Goal: Navigation & Orientation: Find specific page/section

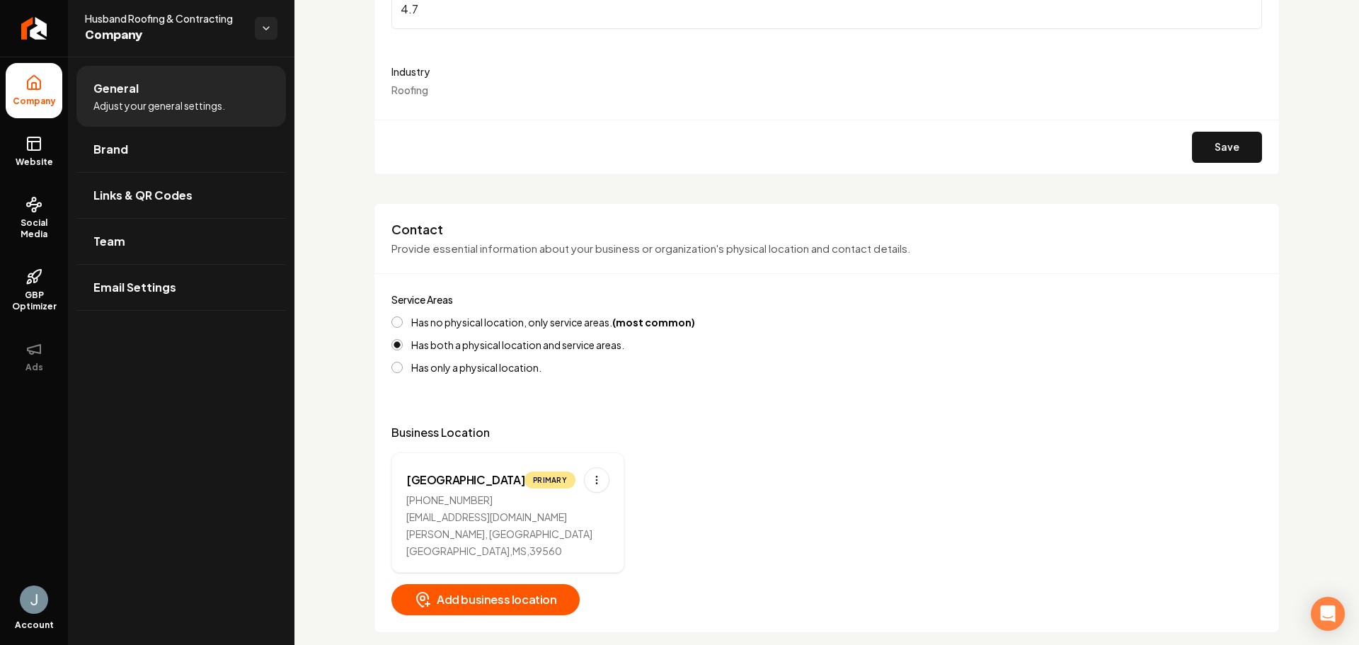
scroll to position [425, 0]
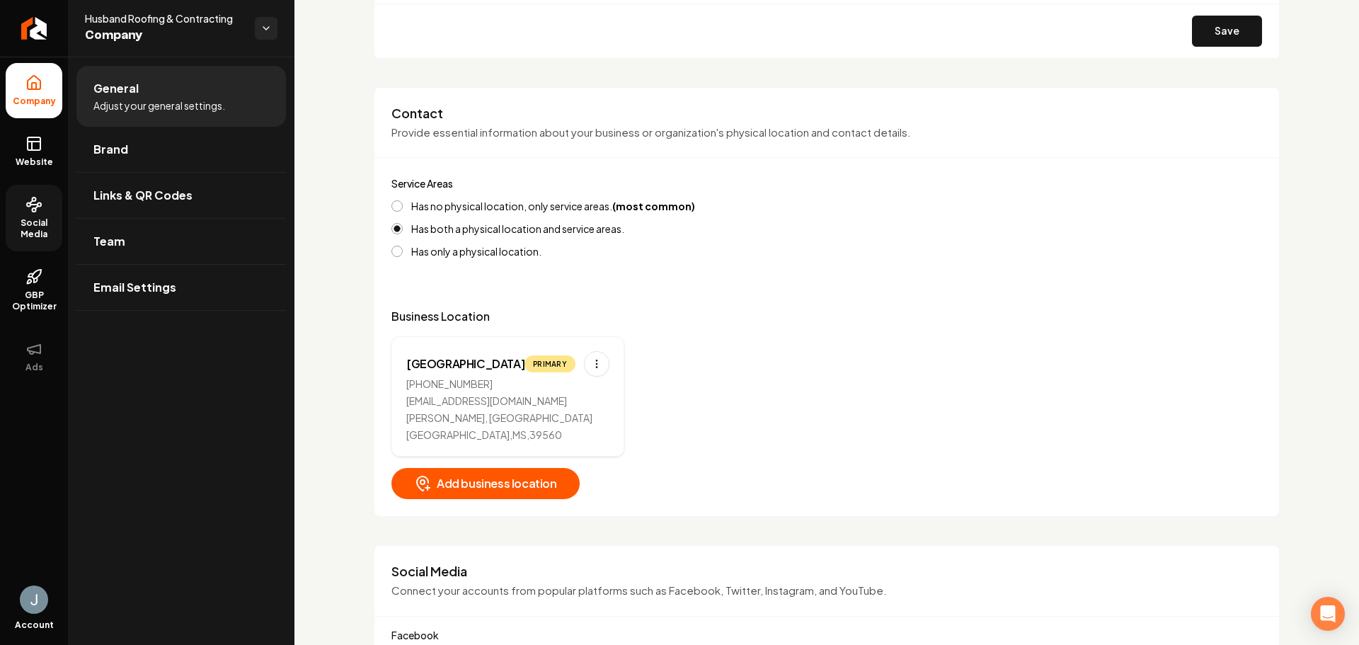
click at [29, 227] on span "Social Media" at bounding box center [34, 228] width 57 height 23
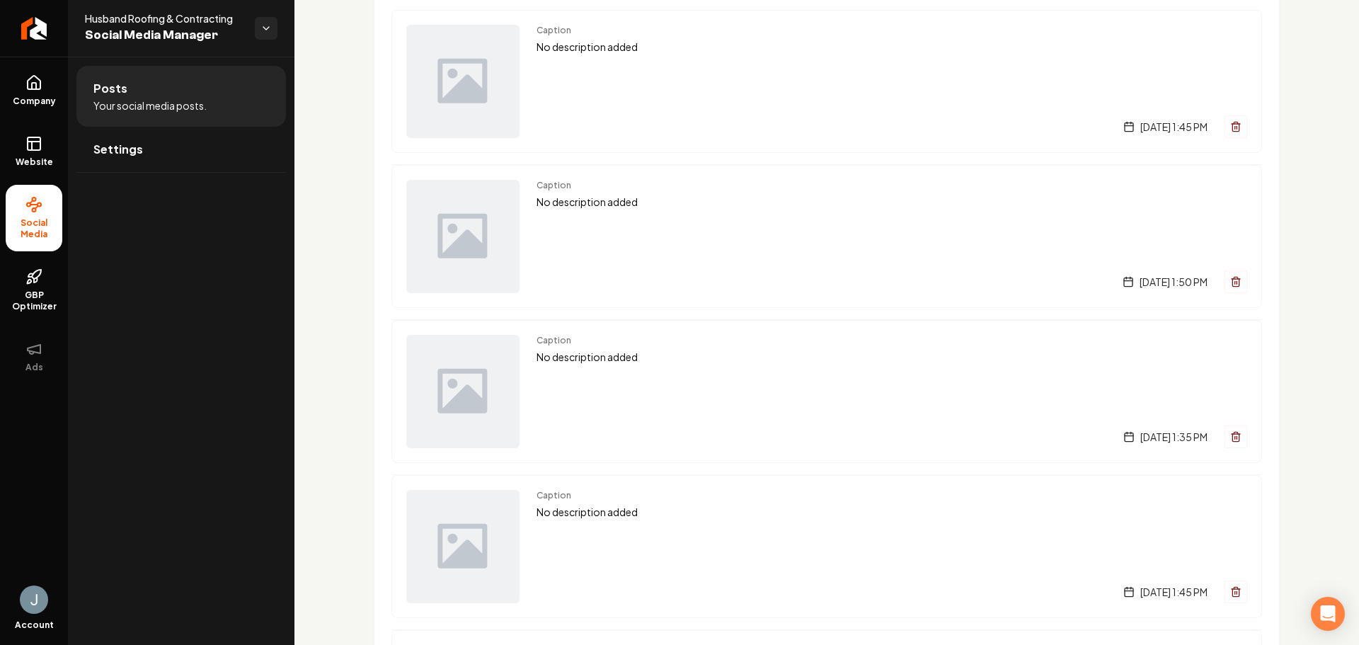
scroll to position [425, 0]
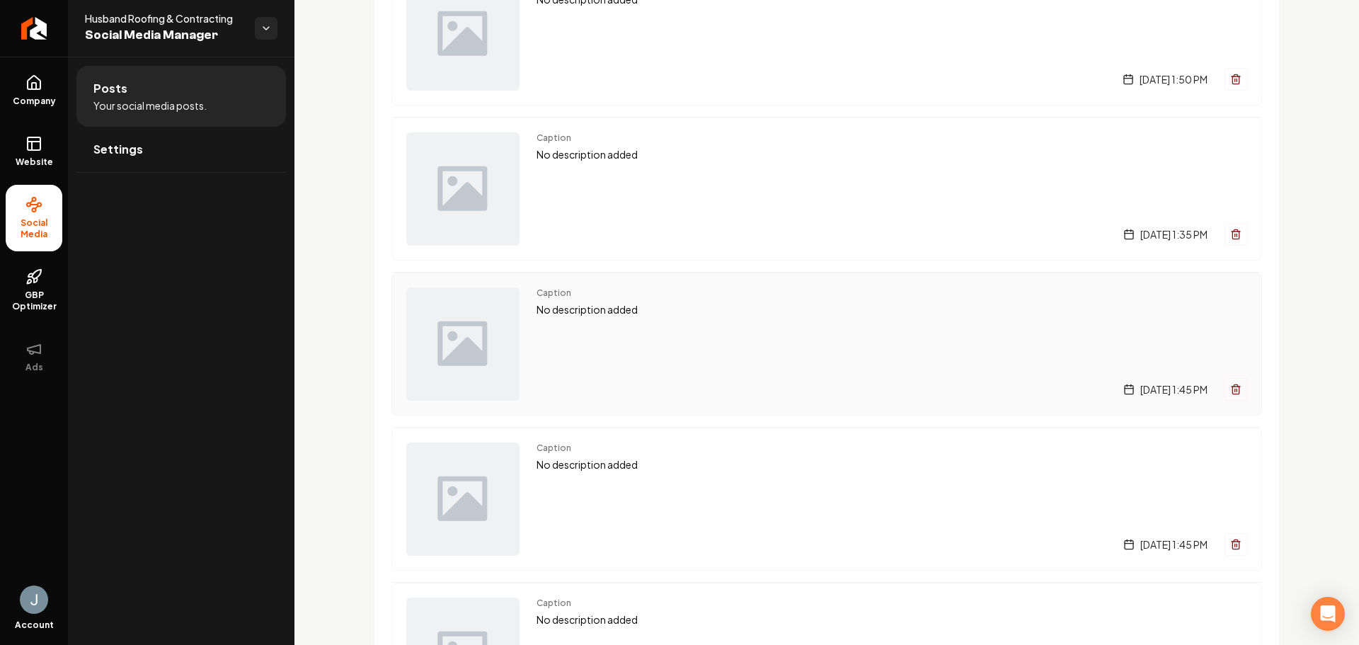
click at [468, 346] on img "Main content area" at bounding box center [462, 343] width 113 height 113
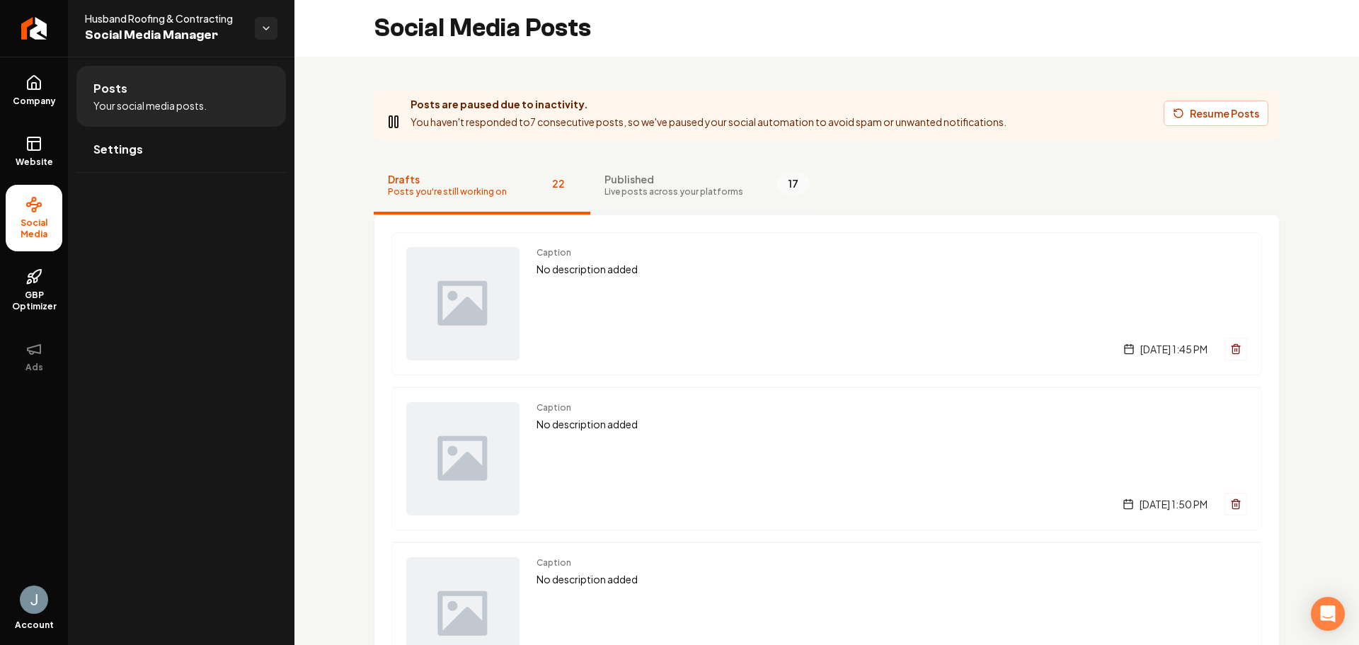
click at [658, 184] on span "Published" at bounding box center [673, 179] width 139 height 14
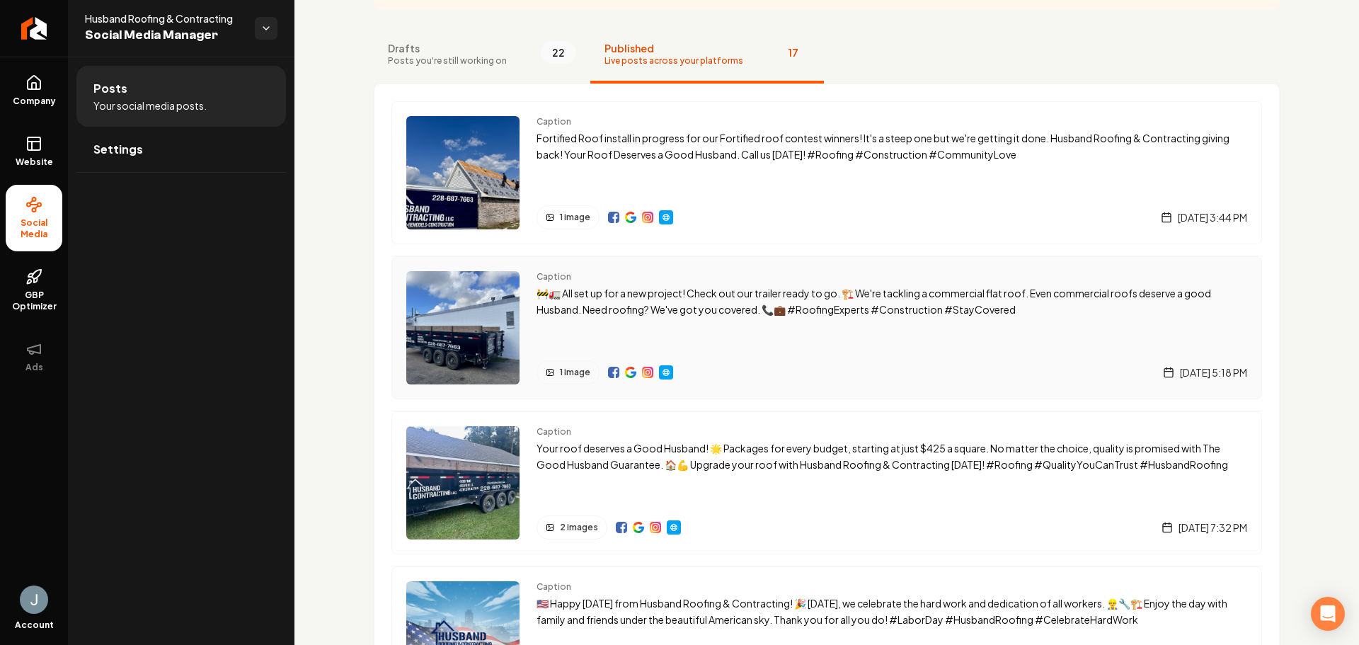
scroll to position [142, 0]
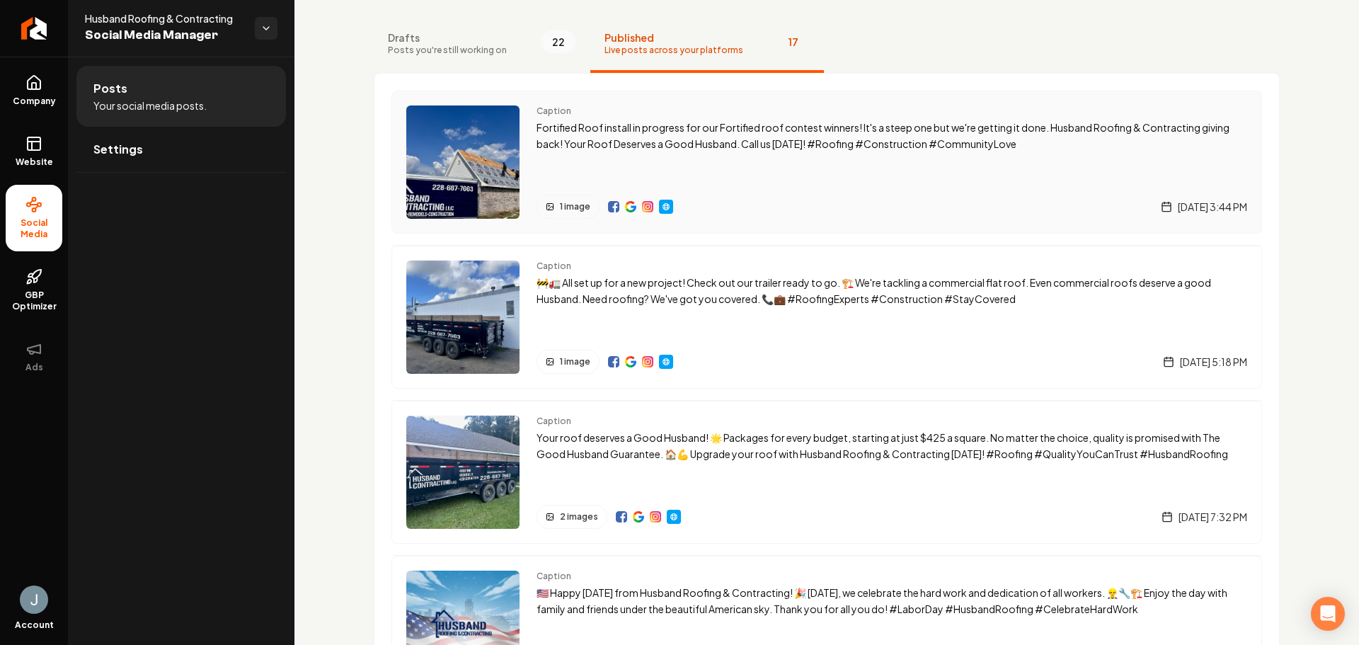
click at [473, 151] on img "Main content area" at bounding box center [462, 161] width 113 height 113
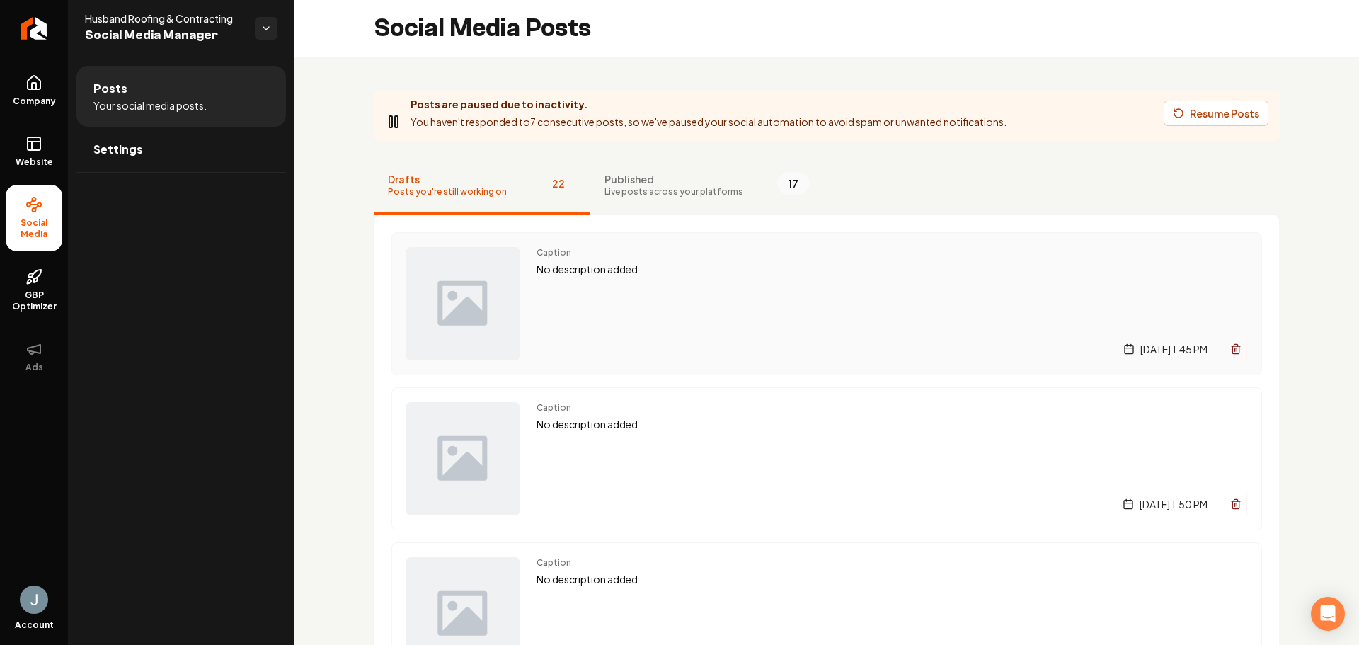
click at [625, 318] on div "Caption No description added [DATE] 1:45 PM" at bounding box center [891, 303] width 710 height 113
click at [593, 126] on p "You haven't responded to 7 consecutive posts, so we've paused your social autom…" at bounding box center [708, 122] width 596 height 16
click at [226, 153] on link "Settings" at bounding box center [180, 149] width 209 height 45
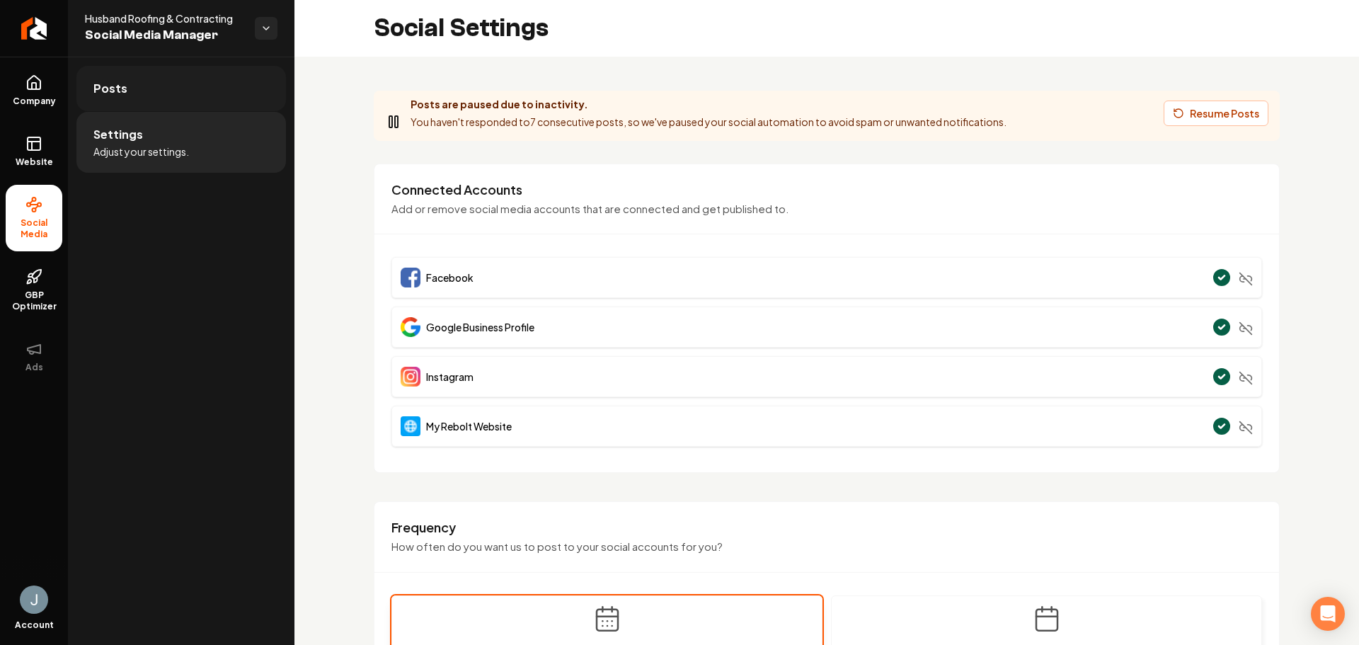
click at [194, 99] on link "Posts" at bounding box center [180, 88] width 209 height 45
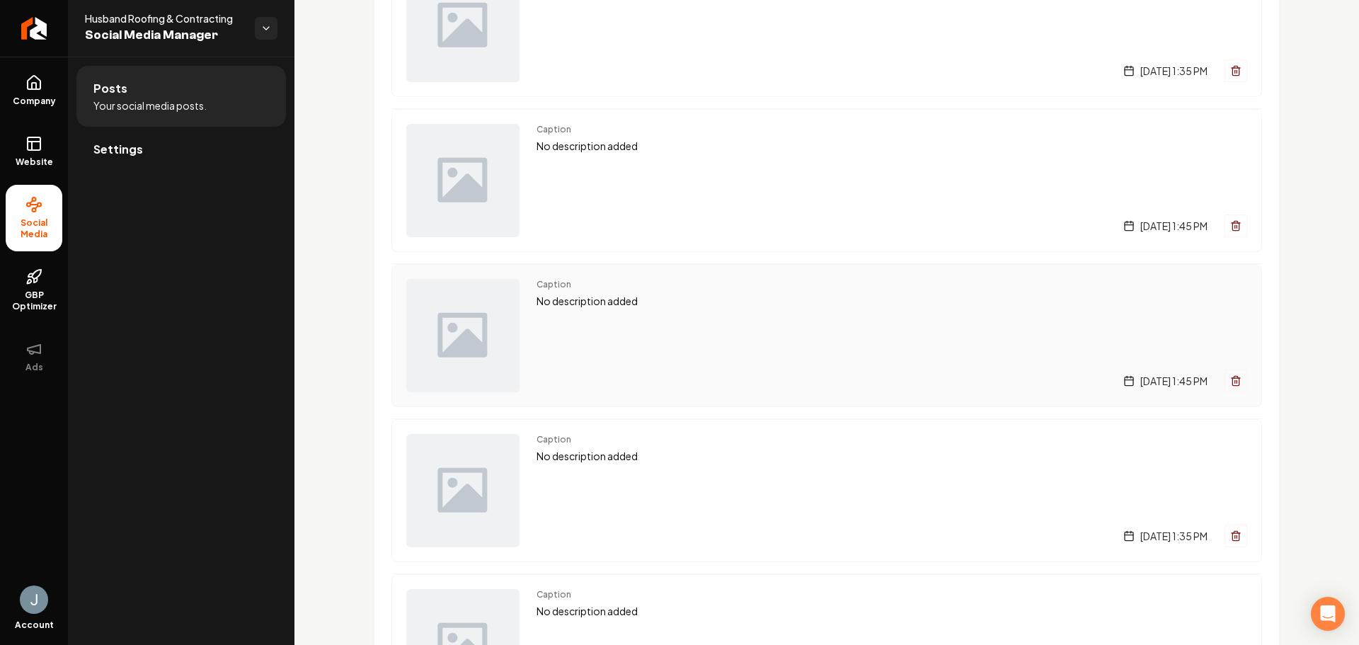
scroll to position [354, 0]
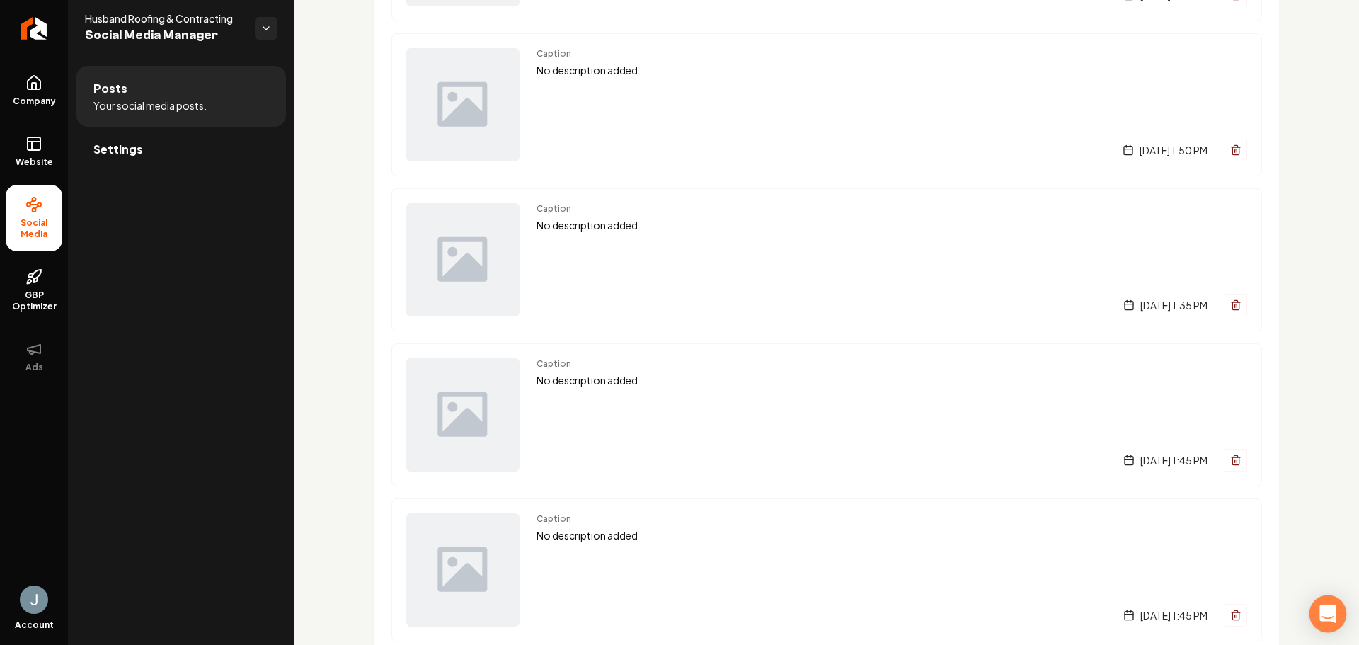
click at [1328, 615] on icon "Open Intercom Messenger" at bounding box center [1327, 613] width 16 height 18
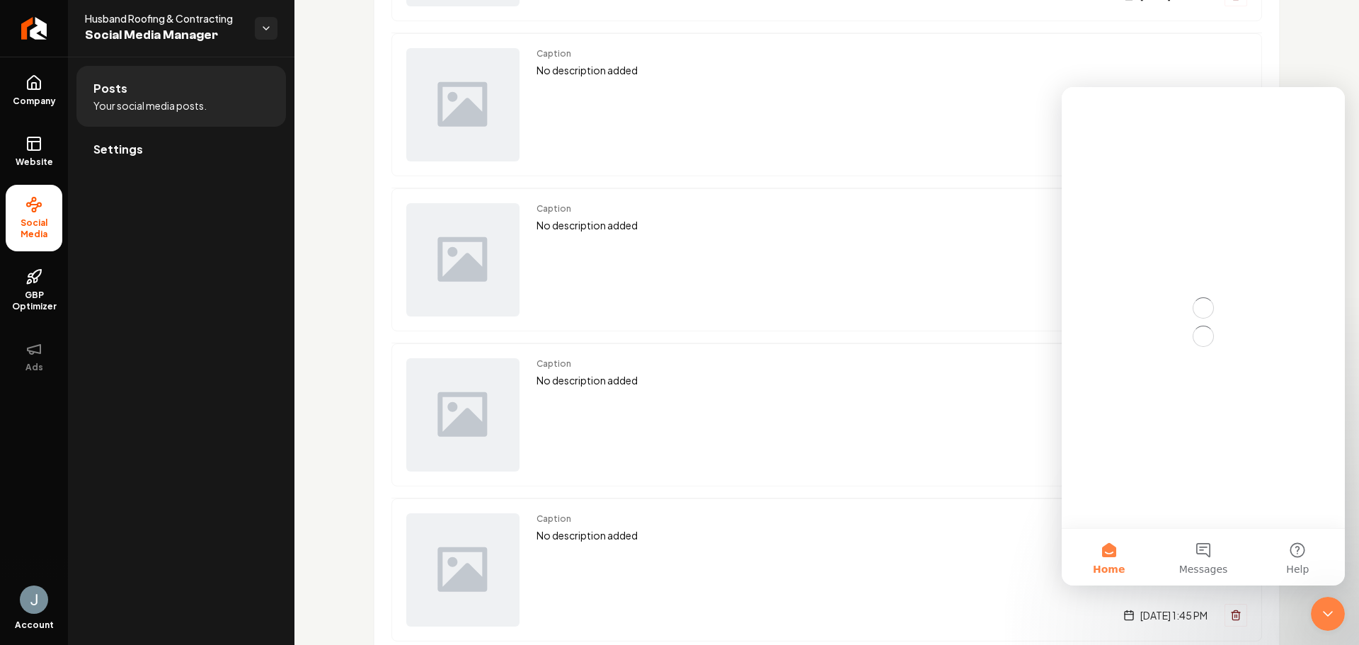
scroll to position [0, 0]
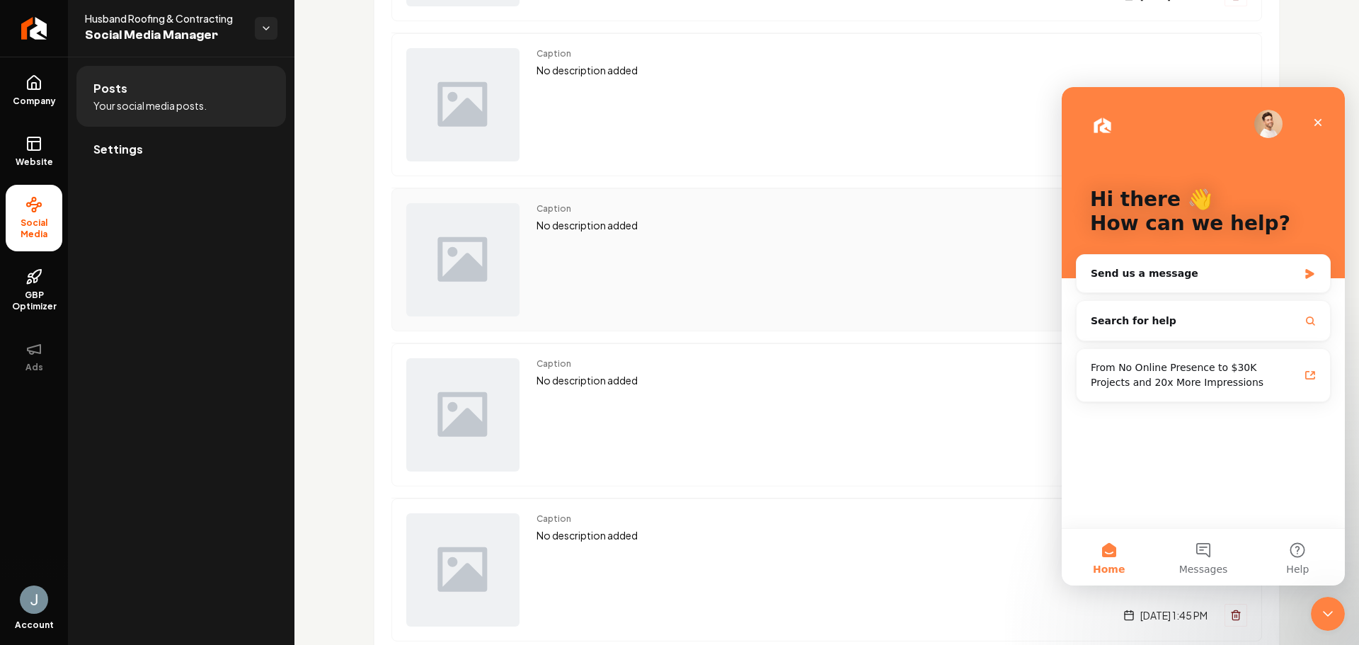
click at [901, 241] on div "Caption No description added [DATE] 1:35 PM" at bounding box center [891, 259] width 710 height 113
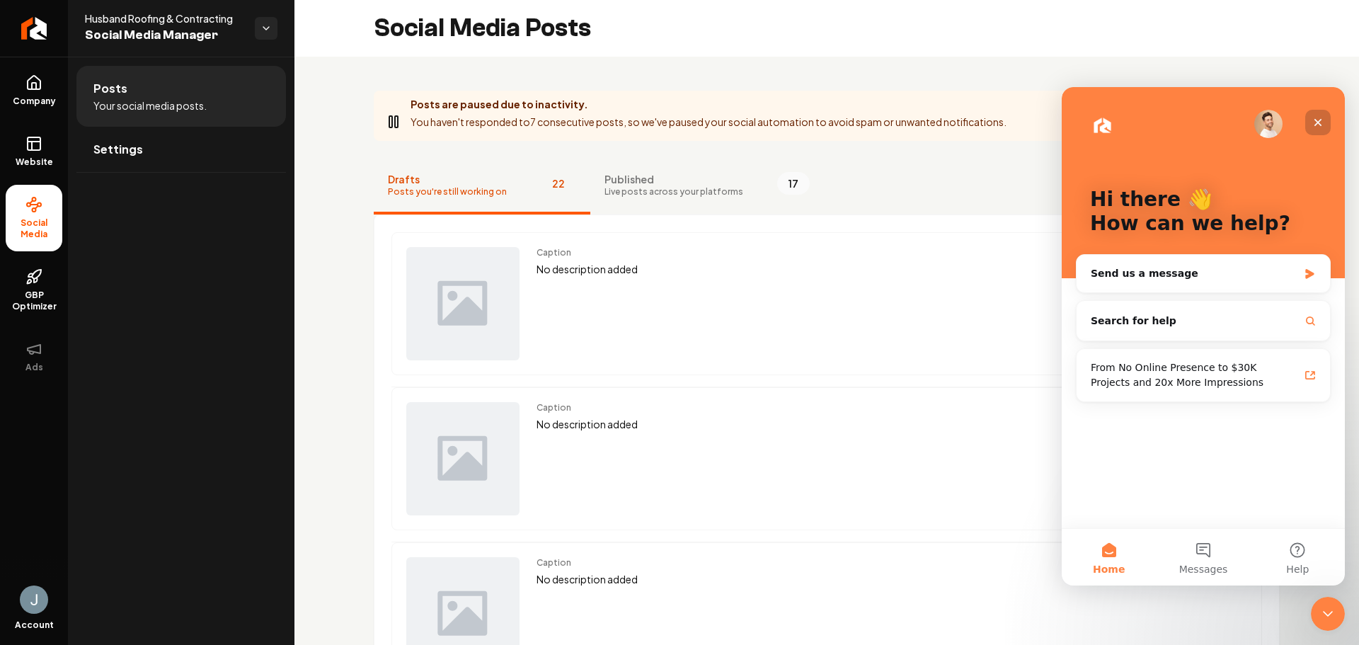
click at [1320, 120] on icon "Close" at bounding box center [1318, 123] width 8 height 8
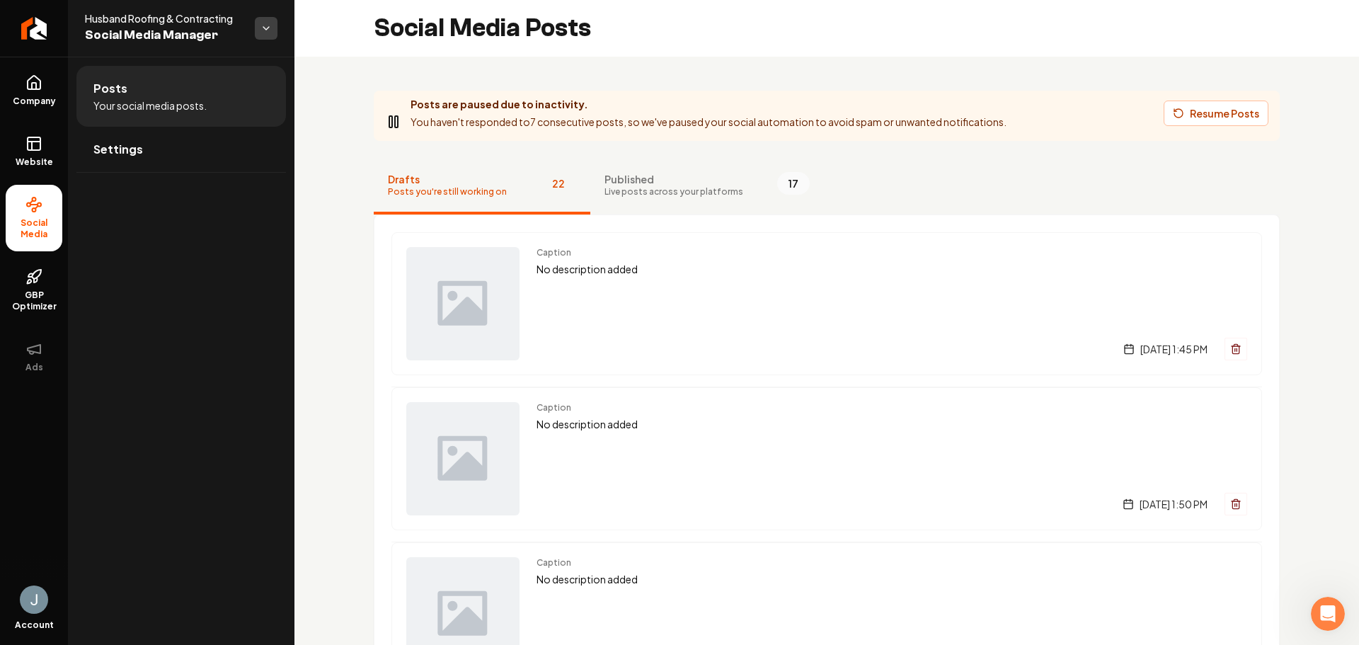
click at [269, 27] on html "Company Website Social Media GBP Optimizer Ads Account Husband Roofing & Contra…" at bounding box center [679, 322] width 1359 height 645
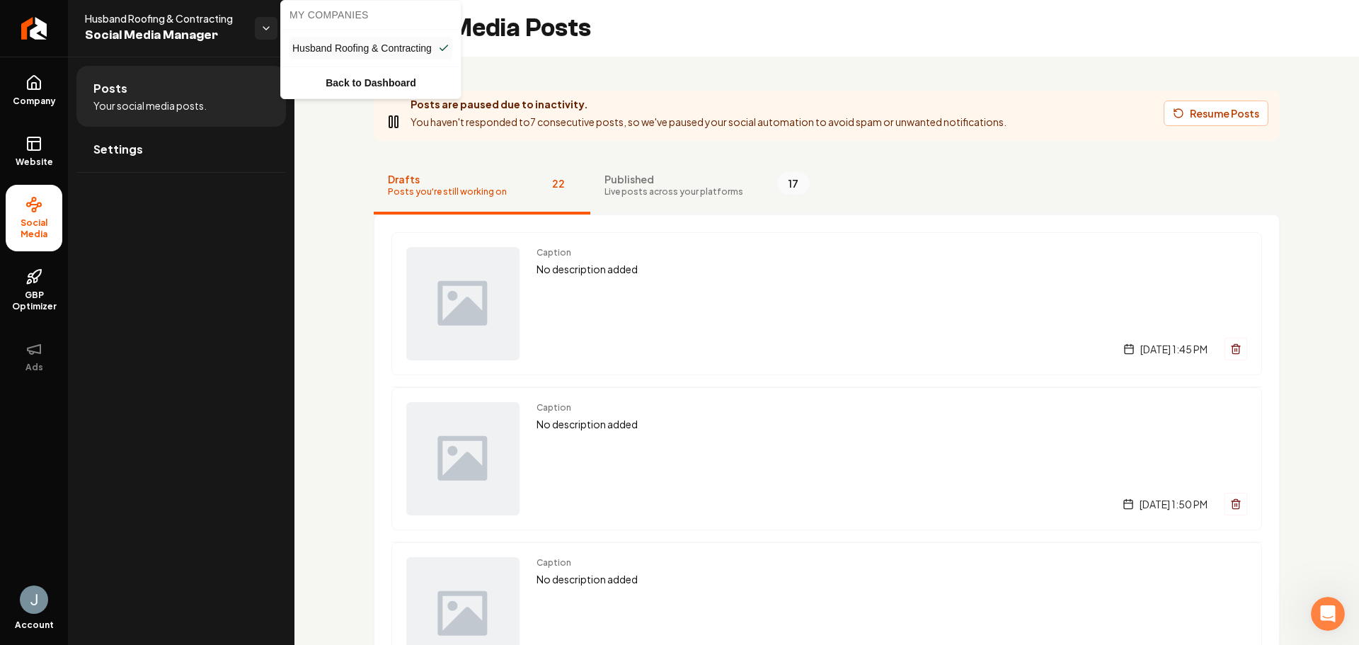
click at [214, 318] on html "Company Website Social Media GBP Optimizer Ads Account Husband Roofing & Contra…" at bounding box center [679, 322] width 1359 height 645
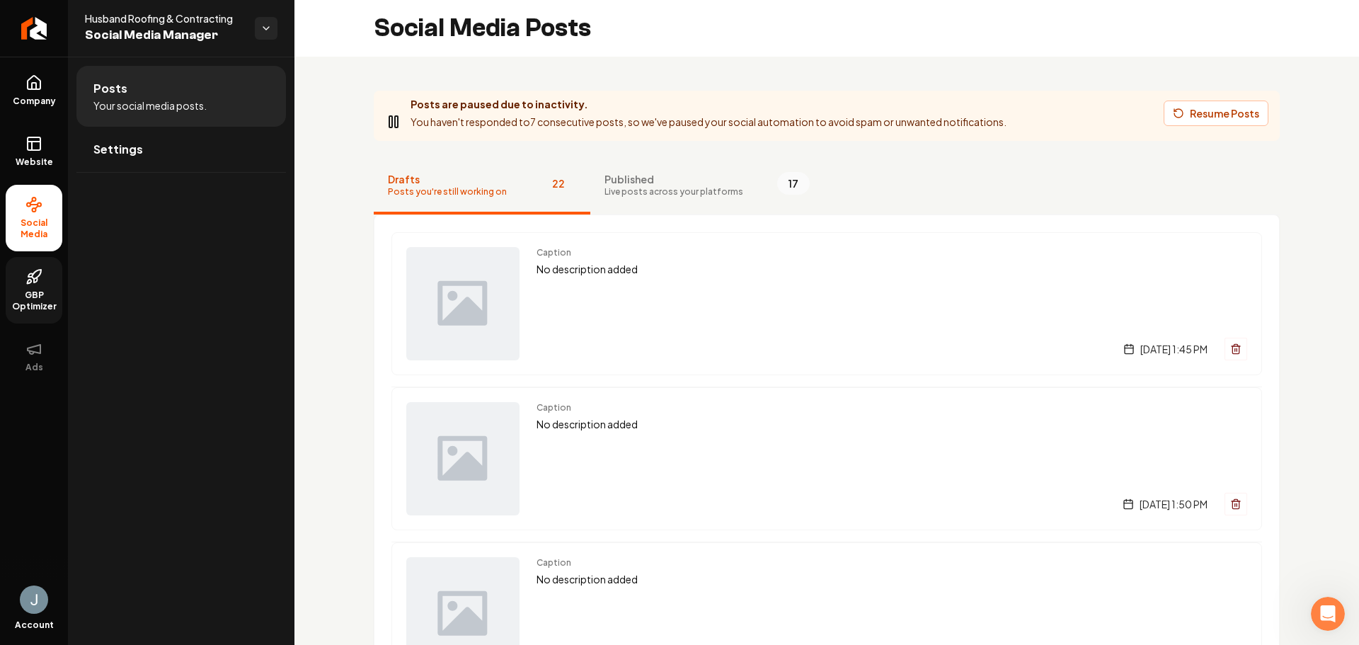
click at [41, 294] on span "GBP Optimizer" at bounding box center [34, 300] width 57 height 23
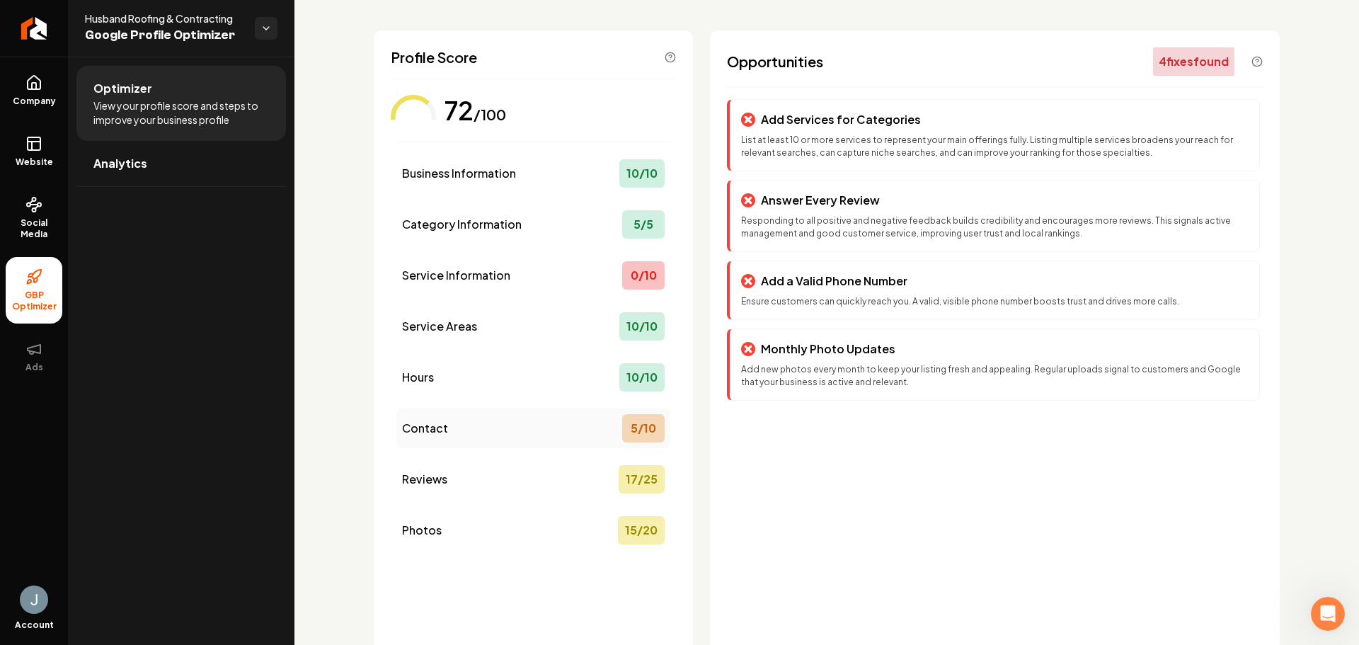
scroll to position [132, 0]
